Goal: Task Accomplishment & Management: Manage account settings

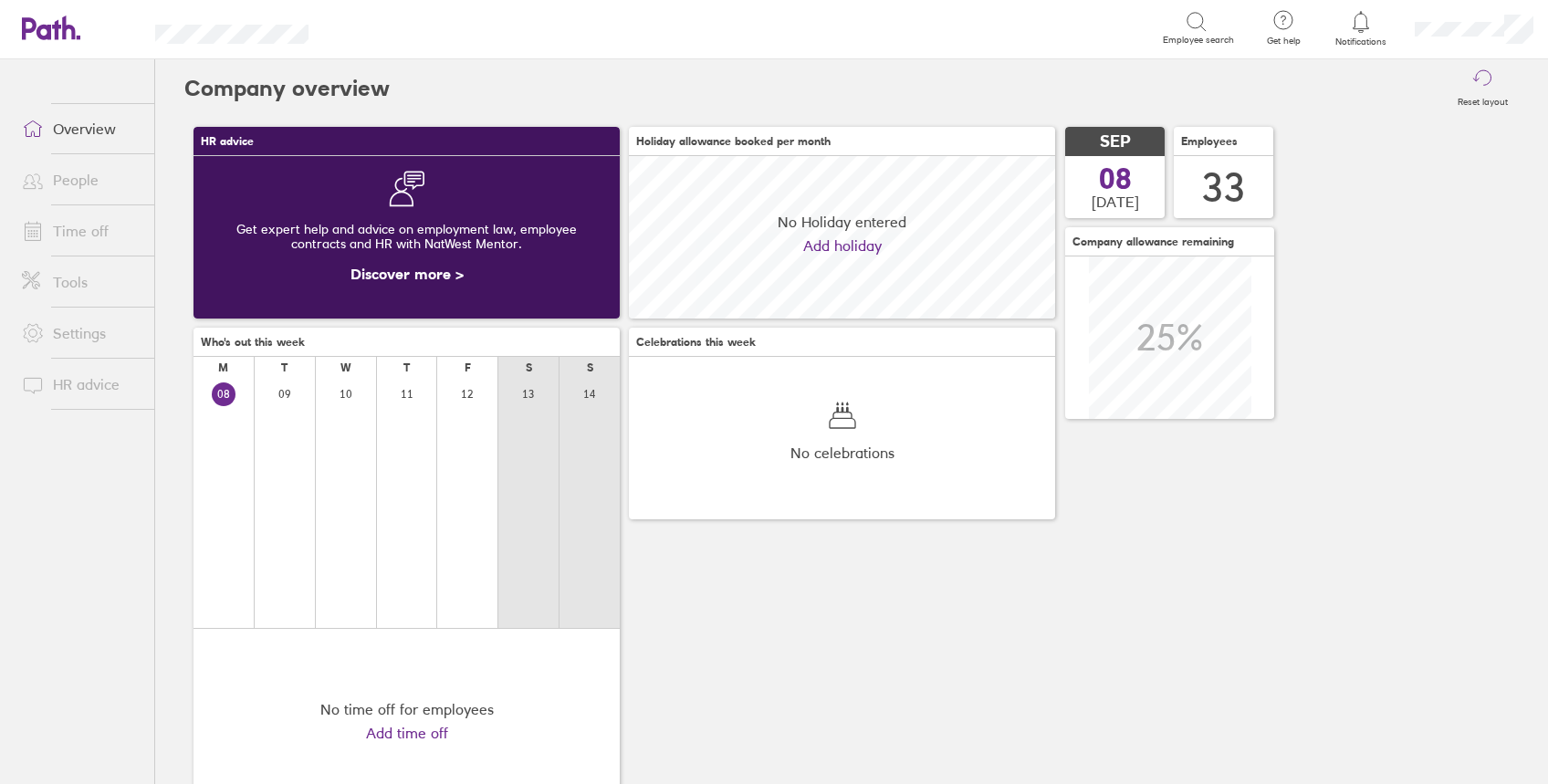
scroll to position [162, 426]
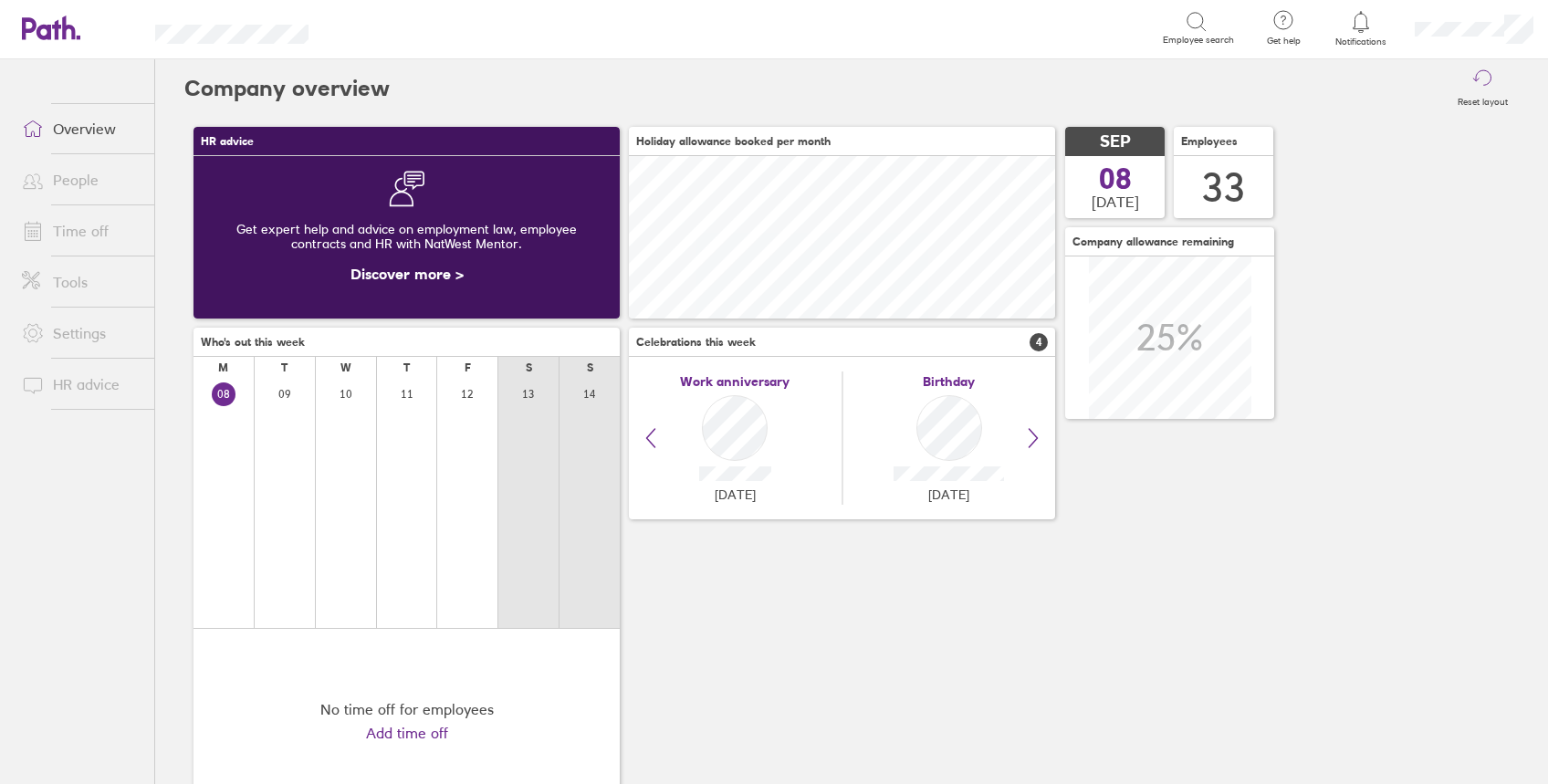
click at [94, 225] on link "Time off" at bounding box center [80, 230] width 146 height 36
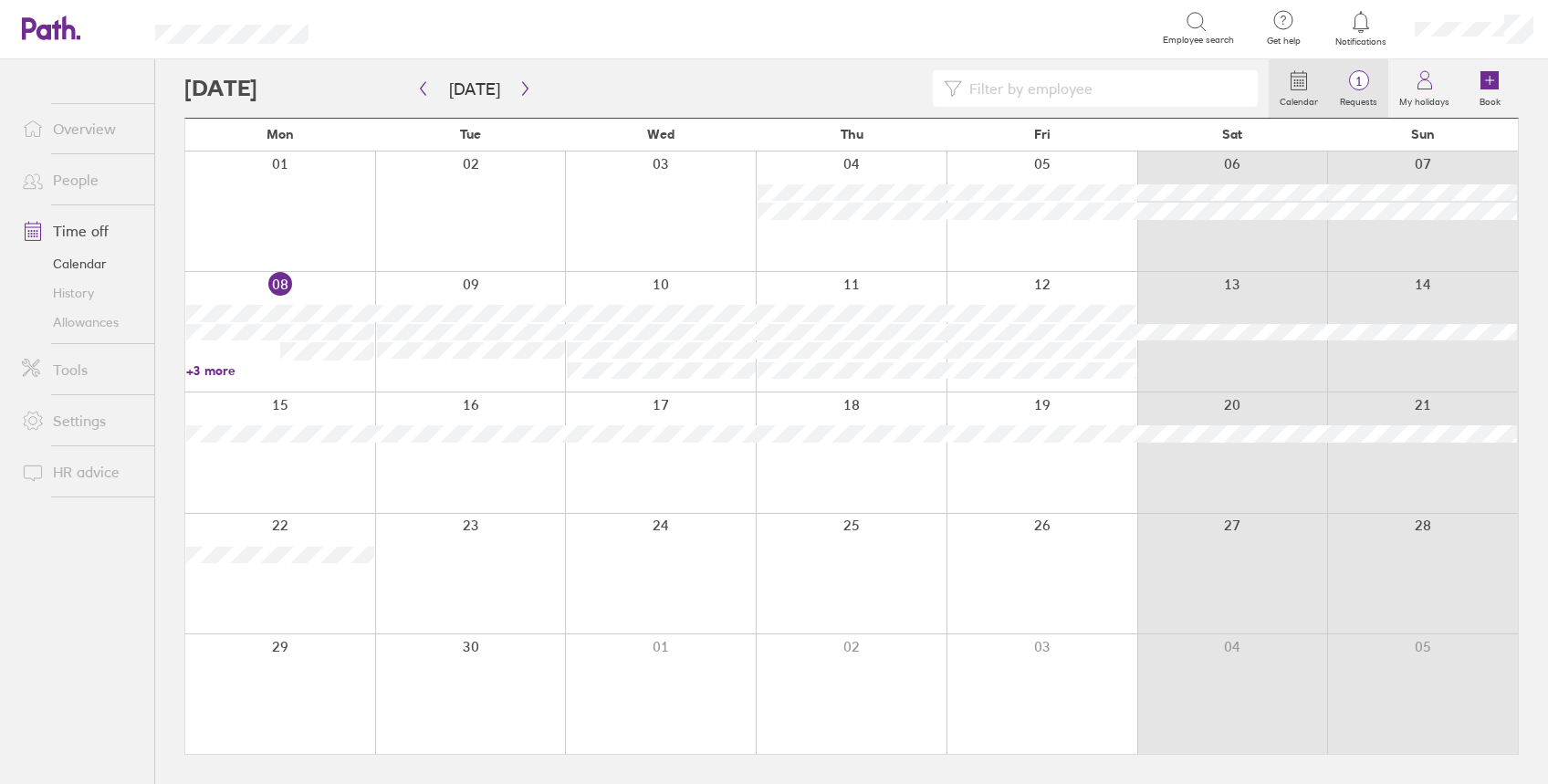
click at [1348, 87] on span "1" at bounding box center [1358, 81] width 60 height 15
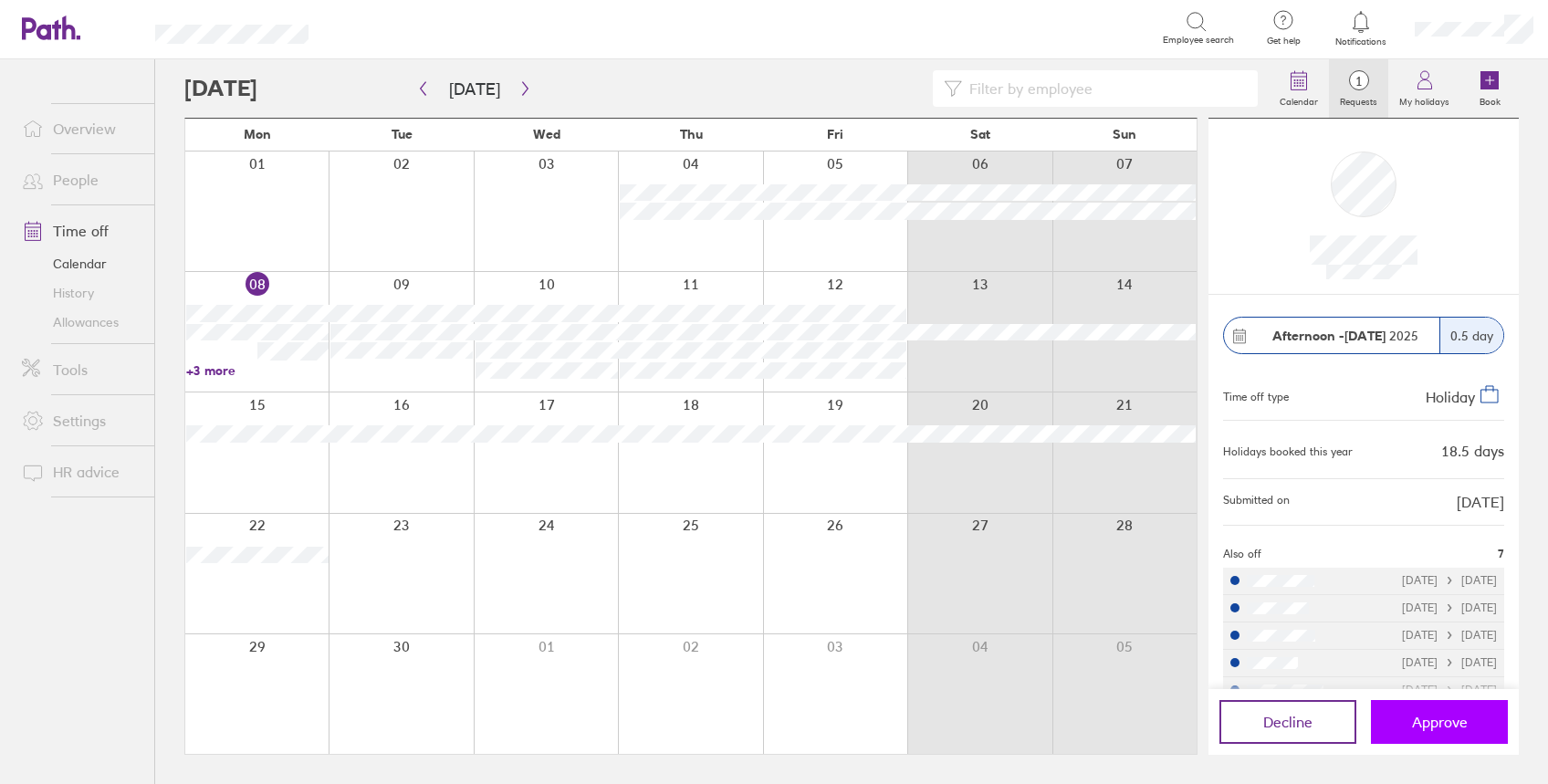
click at [1437, 725] on span "Approve" at bounding box center [1439, 722] width 56 height 17
click at [220, 371] on link "+3 more" at bounding box center [258, 370] width 143 height 17
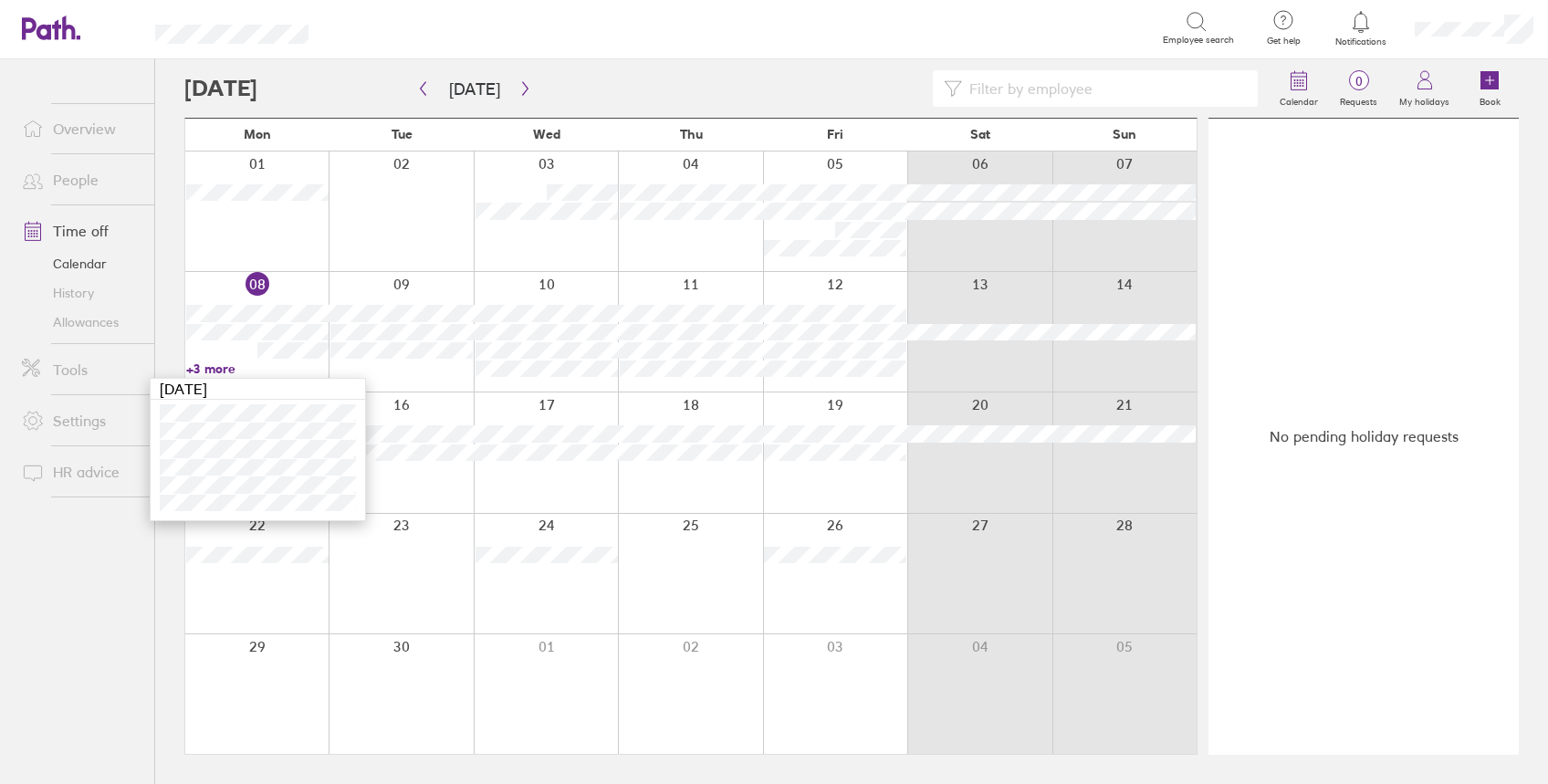
click at [674, 89] on div at bounding box center [727, 88] width 1084 height 36
